Goal: Information Seeking & Learning: Learn about a topic

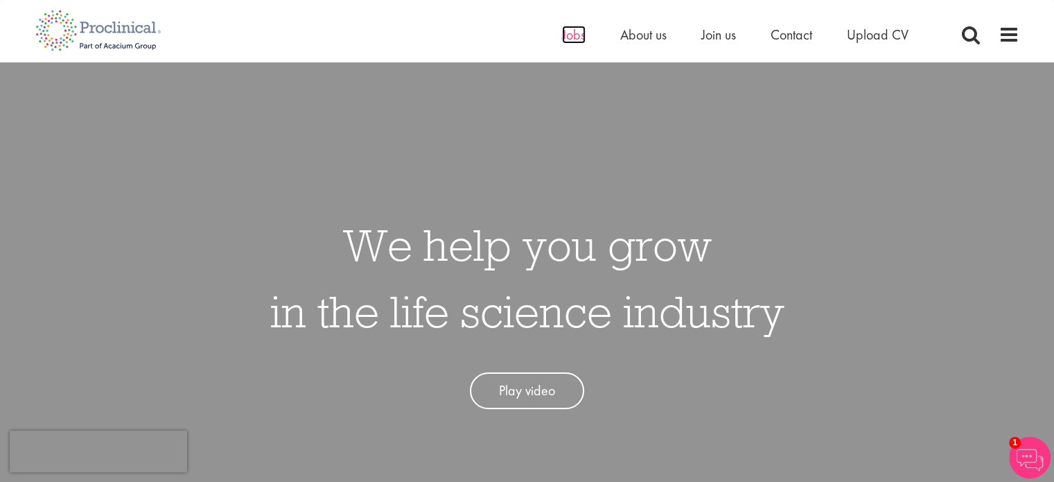
click at [576, 35] on span "Jobs" at bounding box center [574, 35] width 24 height 18
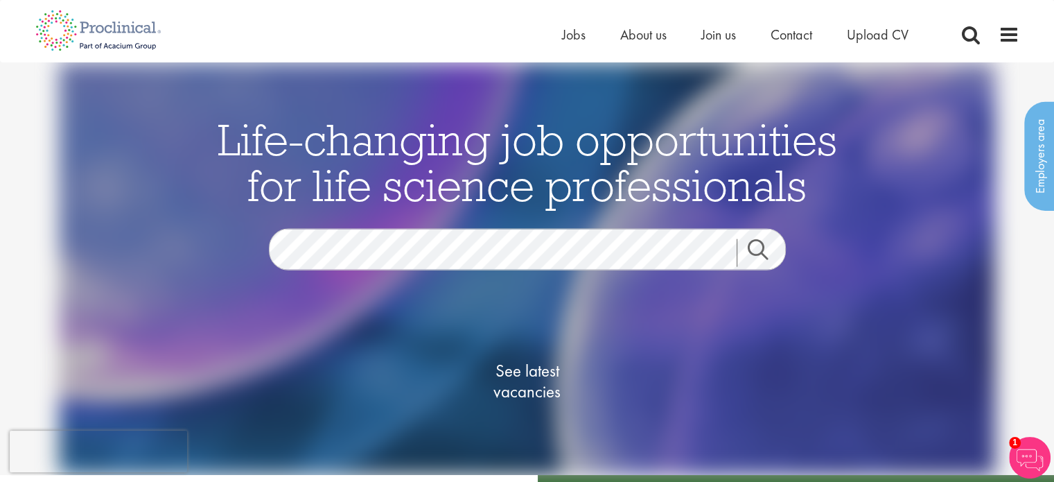
click at [758, 247] on link "Search" at bounding box center [766, 253] width 60 height 28
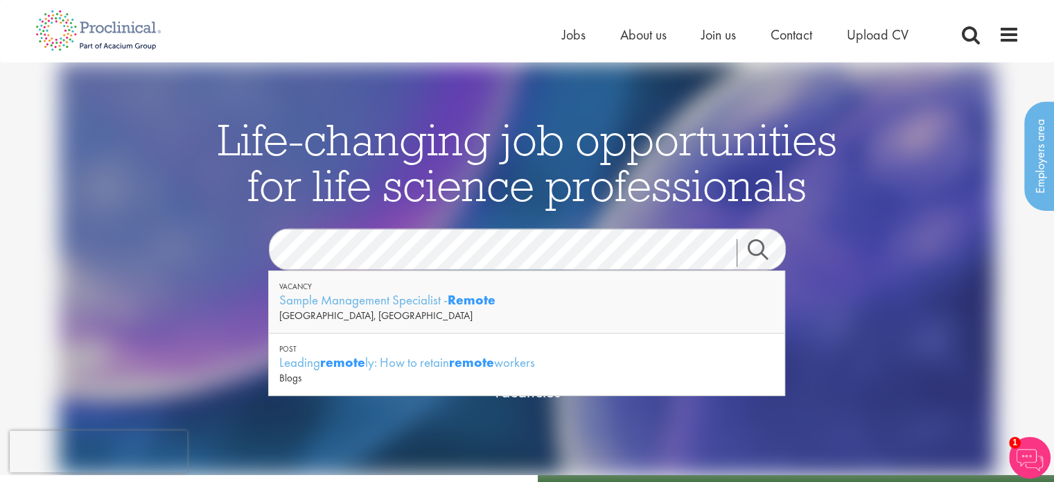
click at [759, 245] on link "Search" at bounding box center [766, 253] width 60 height 28
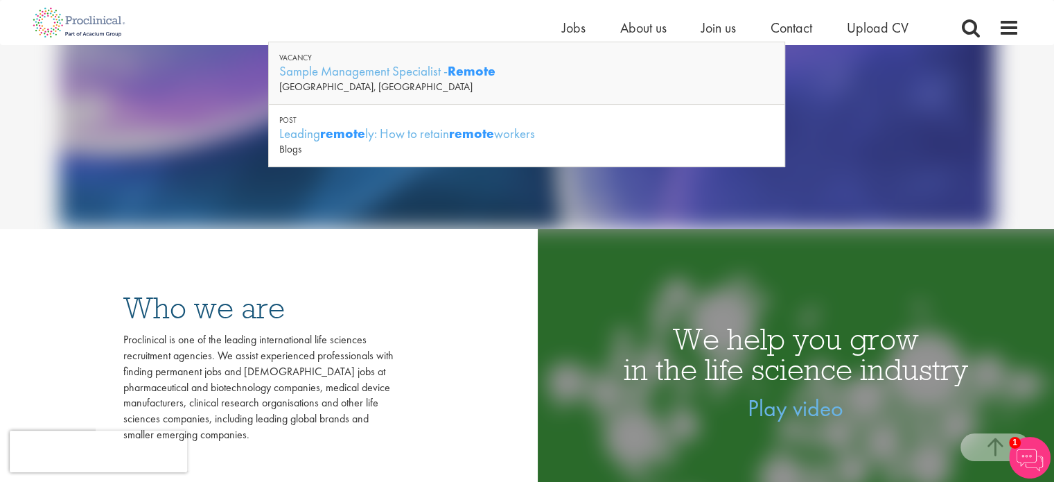
scroll to position [236, 0]
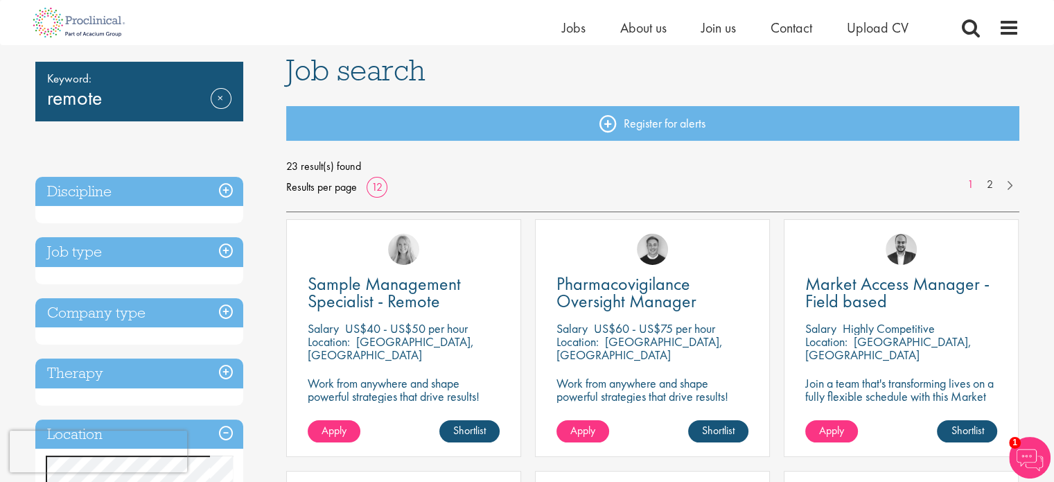
scroll to position [106, 0]
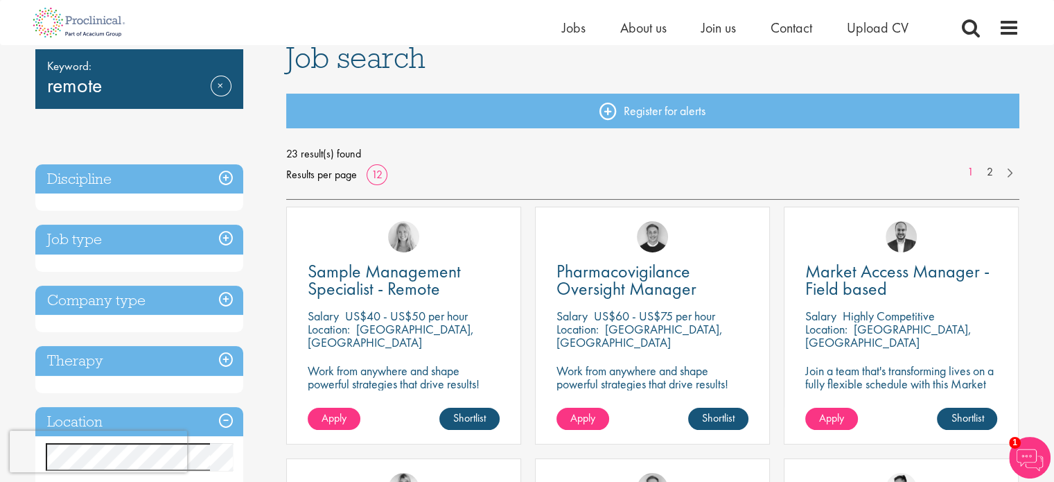
click at [228, 179] on h3 "Discipline" at bounding box center [139, 179] width 208 height 30
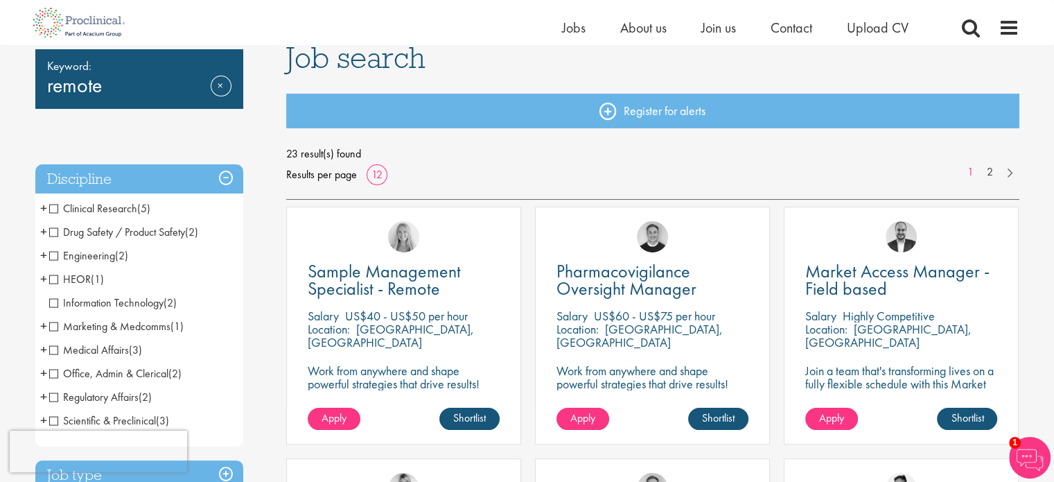
click at [228, 179] on h3 "Discipline" at bounding box center [139, 179] width 208 height 30
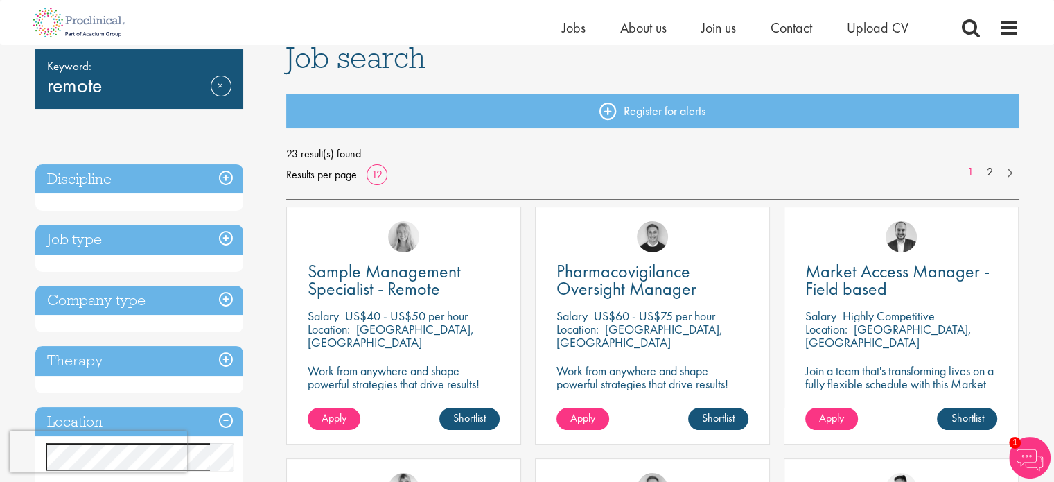
click at [227, 238] on h3 "Job type" at bounding box center [139, 239] width 208 height 30
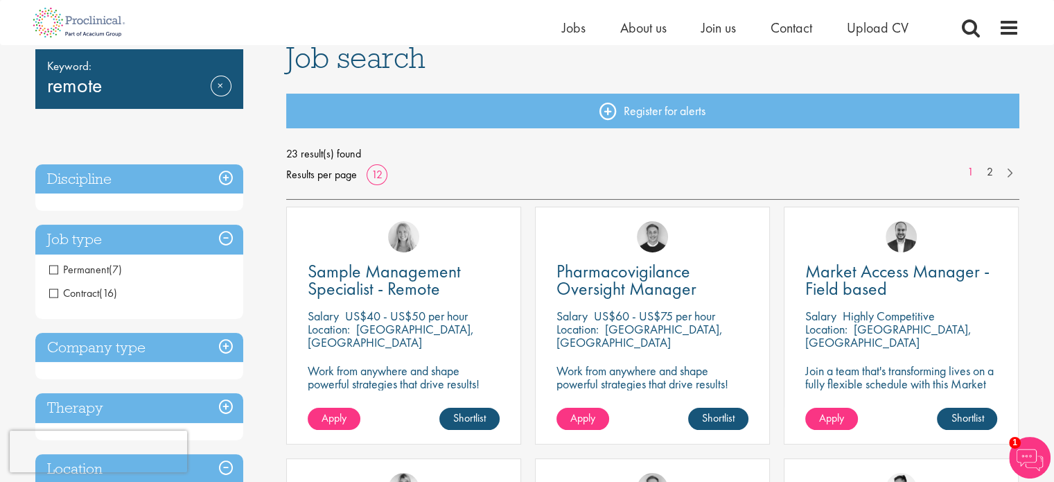
click at [225, 238] on h3 "Job type" at bounding box center [139, 239] width 208 height 30
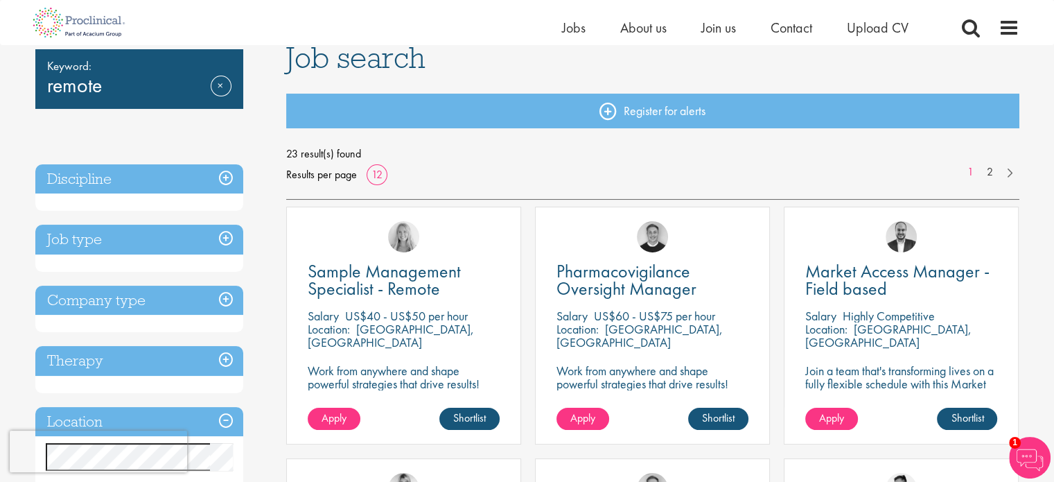
click at [224, 296] on h3 "Company type" at bounding box center [139, 300] width 208 height 30
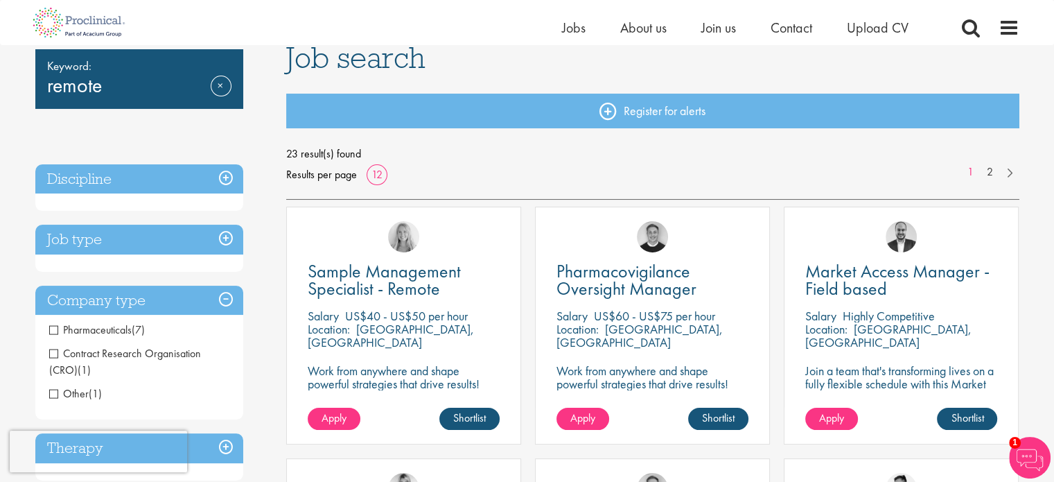
click at [224, 296] on h3 "Company type" at bounding box center [139, 300] width 208 height 30
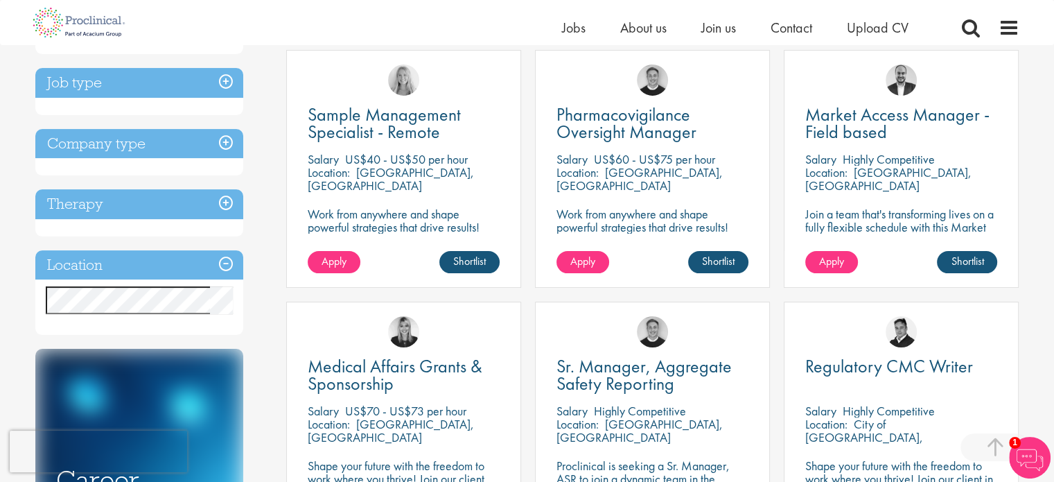
scroll to position [270, 0]
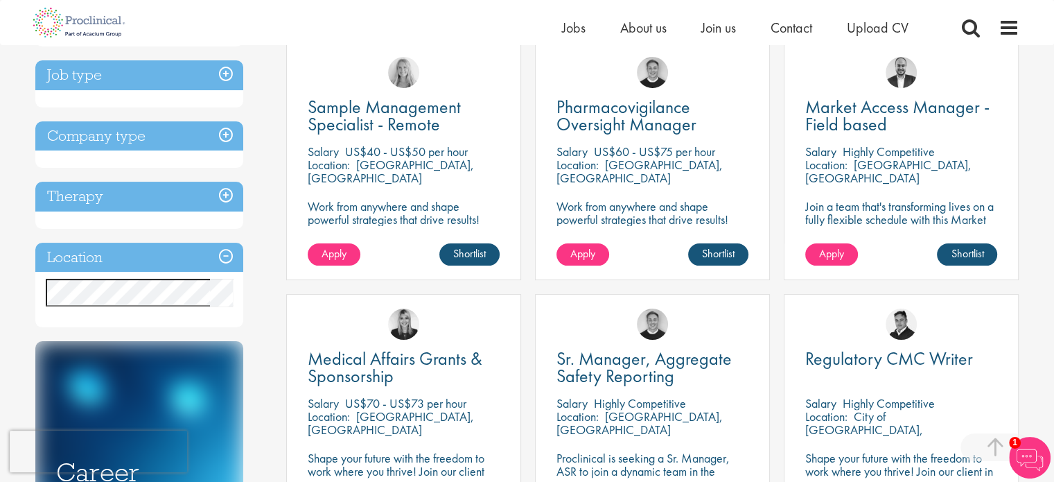
click at [216, 257] on h3 "Location" at bounding box center [139, 257] width 208 height 30
click at [227, 257] on h3 "Location" at bounding box center [139, 257] width 208 height 30
click at [118, 308] on div "Location Specified location Miles" at bounding box center [139, 284] width 208 height 85
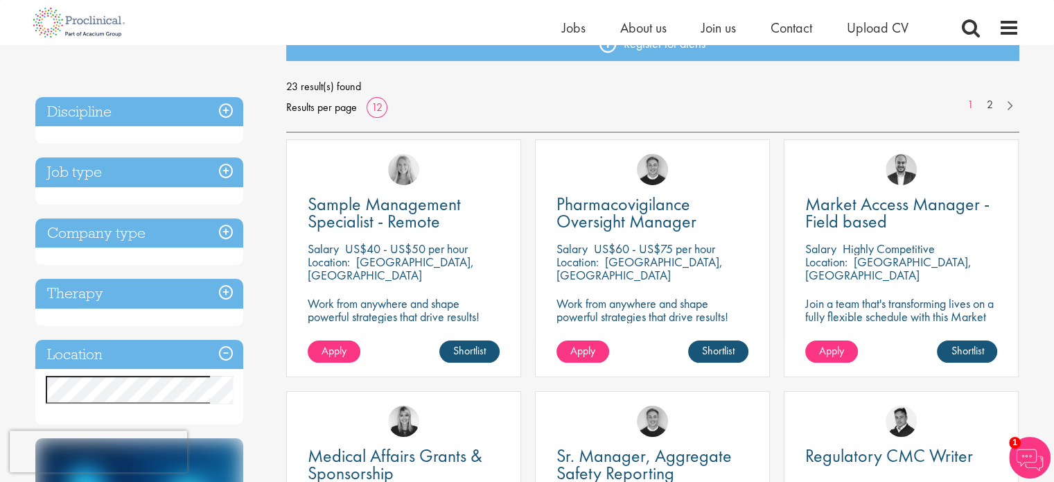
scroll to position [178, 0]
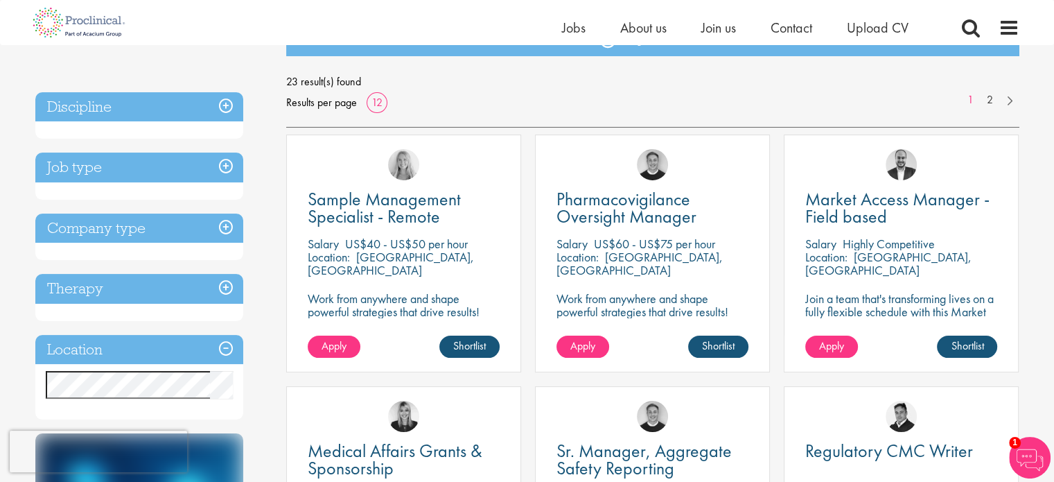
drag, startPoint x: 1063, startPoint y: 10, endPoint x: 521, endPoint y: 92, distance: 548.7
click at [521, 92] on div "23 result(s) found Results per page 12 1 2" at bounding box center [652, 92] width 733 height 42
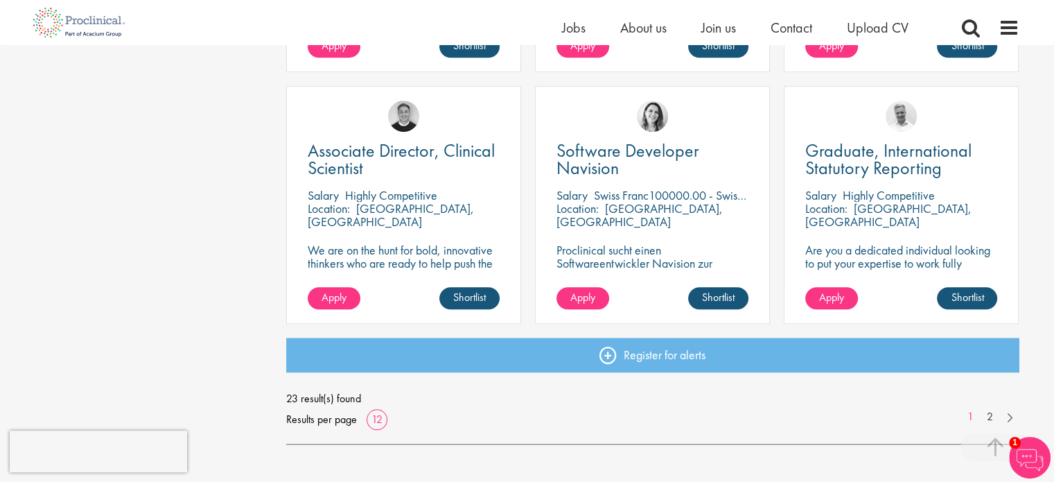
scroll to position [1064, 0]
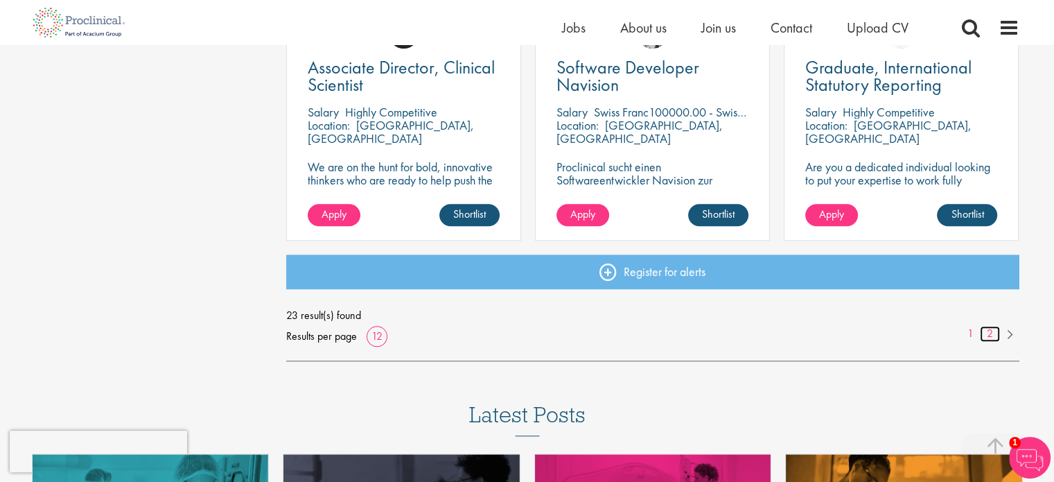
click at [989, 330] on link "2" at bounding box center [990, 334] width 20 height 16
